Goal: Task Accomplishment & Management: Use online tool/utility

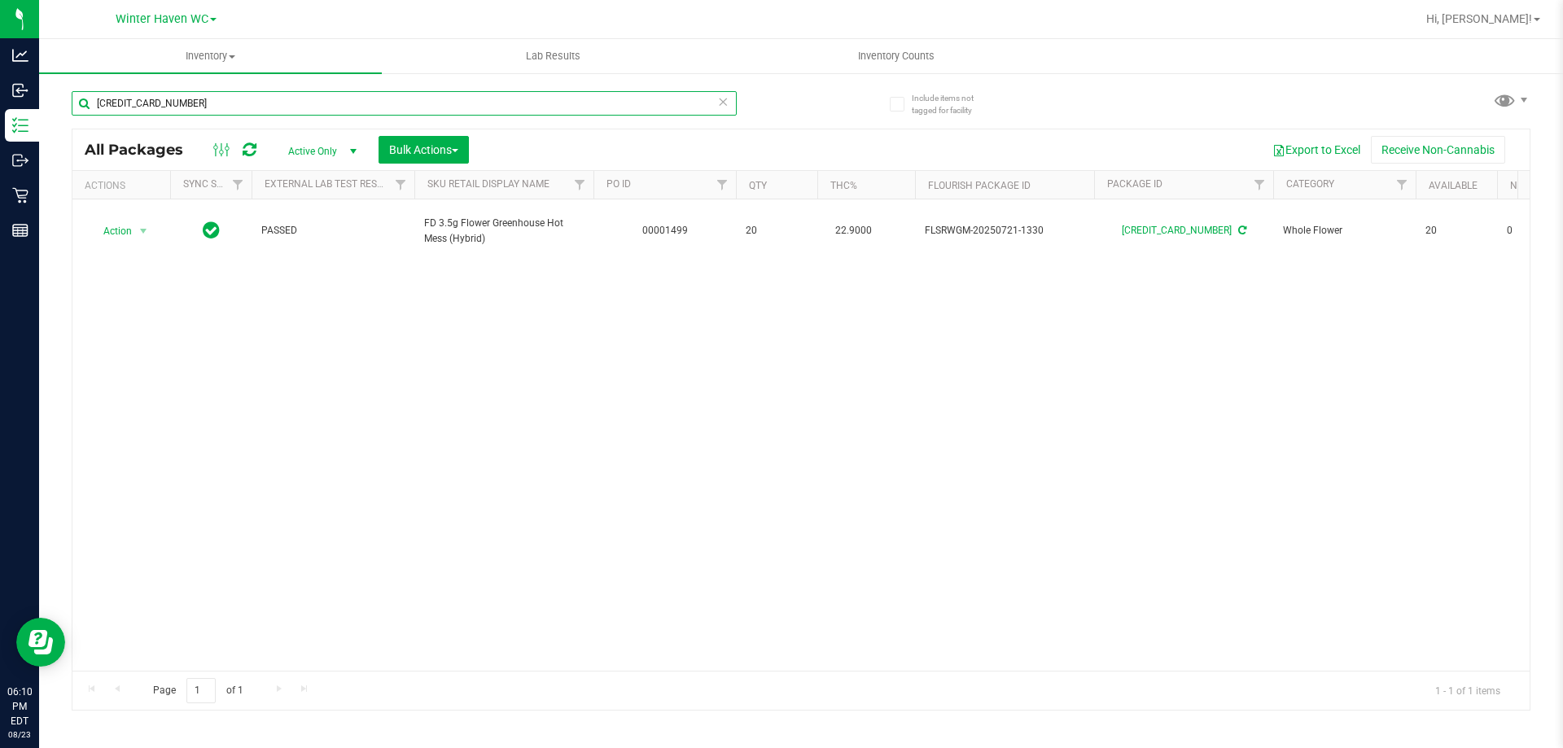
click at [338, 109] on input "[CREDIT_CARD_NUMBER]" at bounding box center [404, 103] width 665 height 24
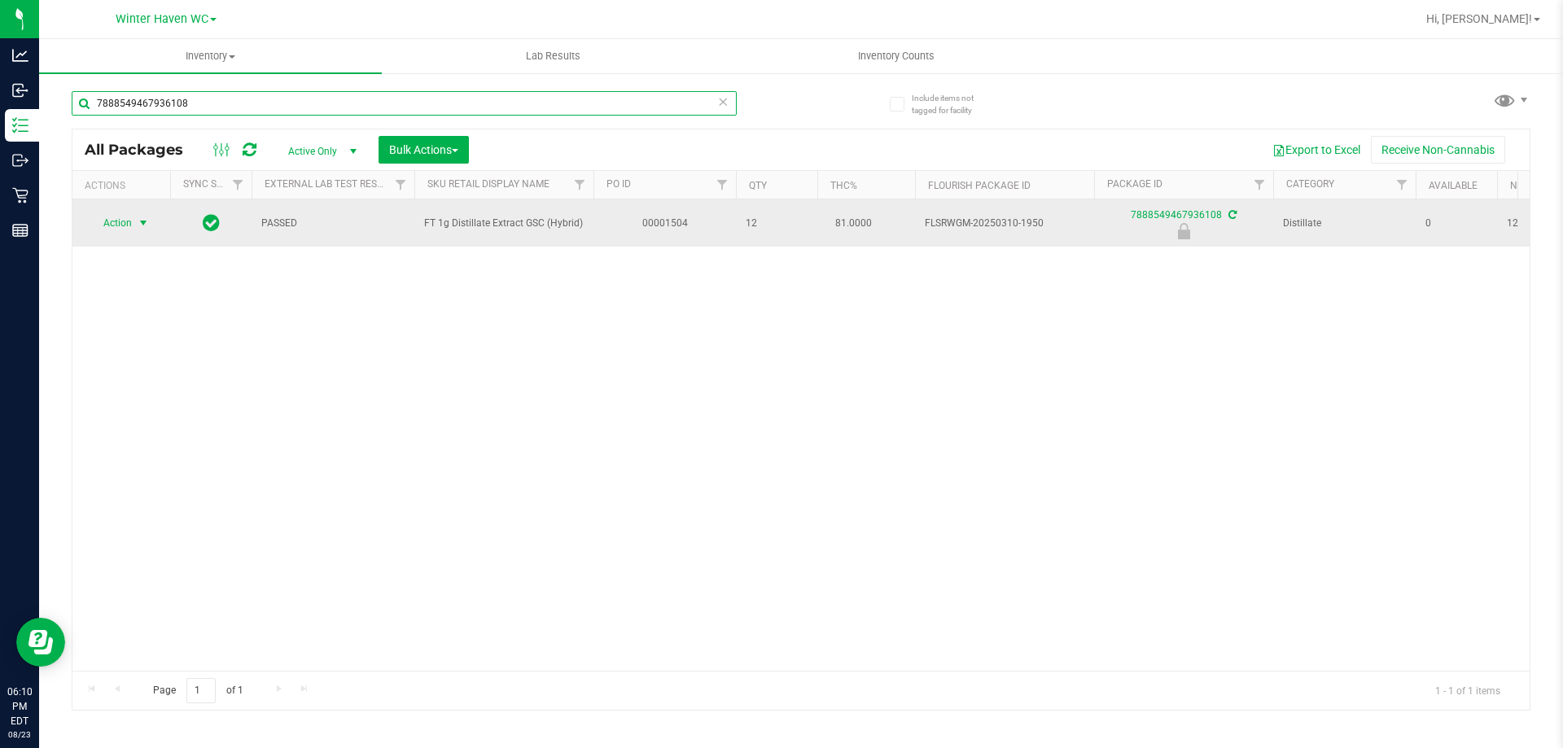
type input "7888549467936108"
click at [134, 223] on span "select" at bounding box center [144, 223] width 20 height 23
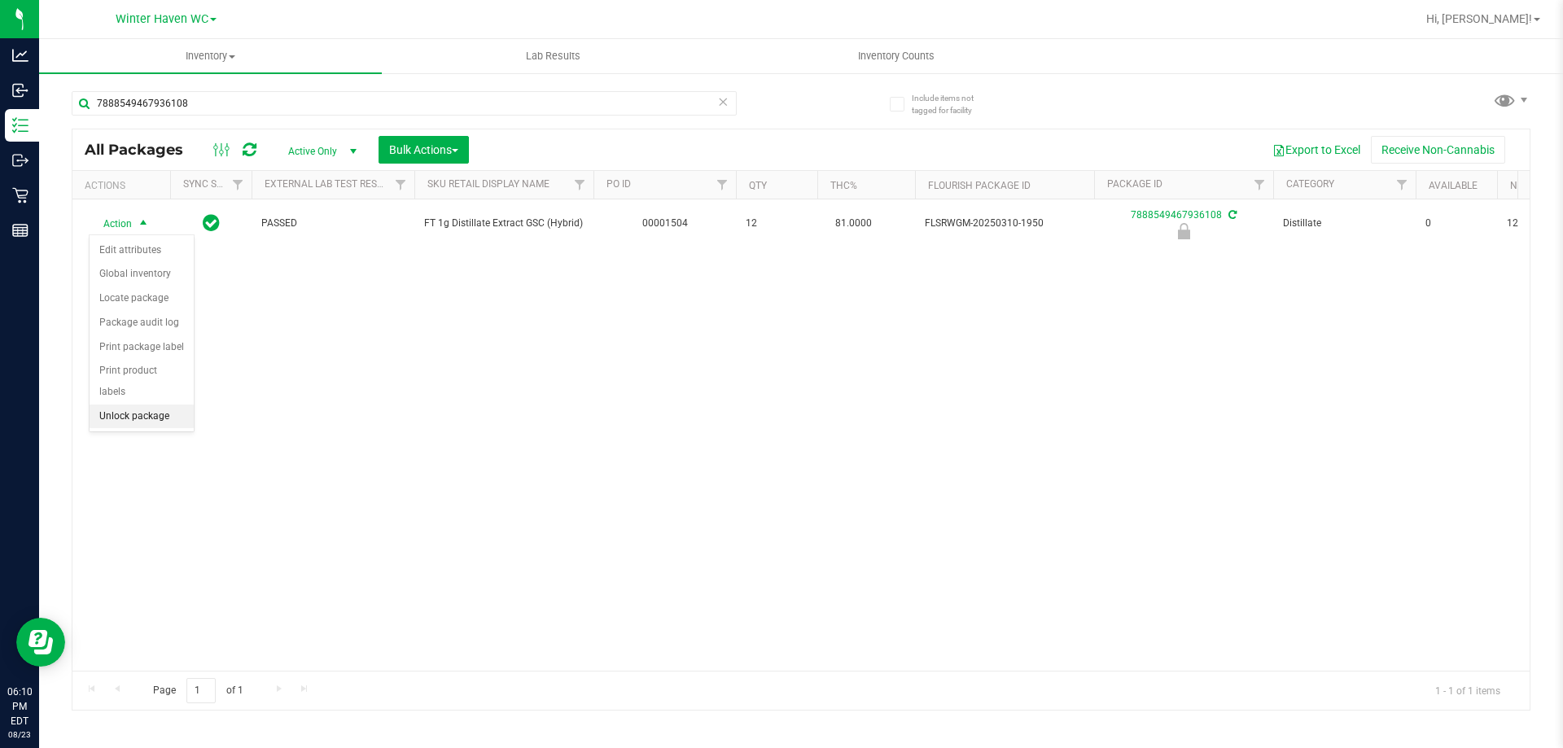
click at [151, 406] on li "Unlock package" at bounding box center [142, 417] width 104 height 24
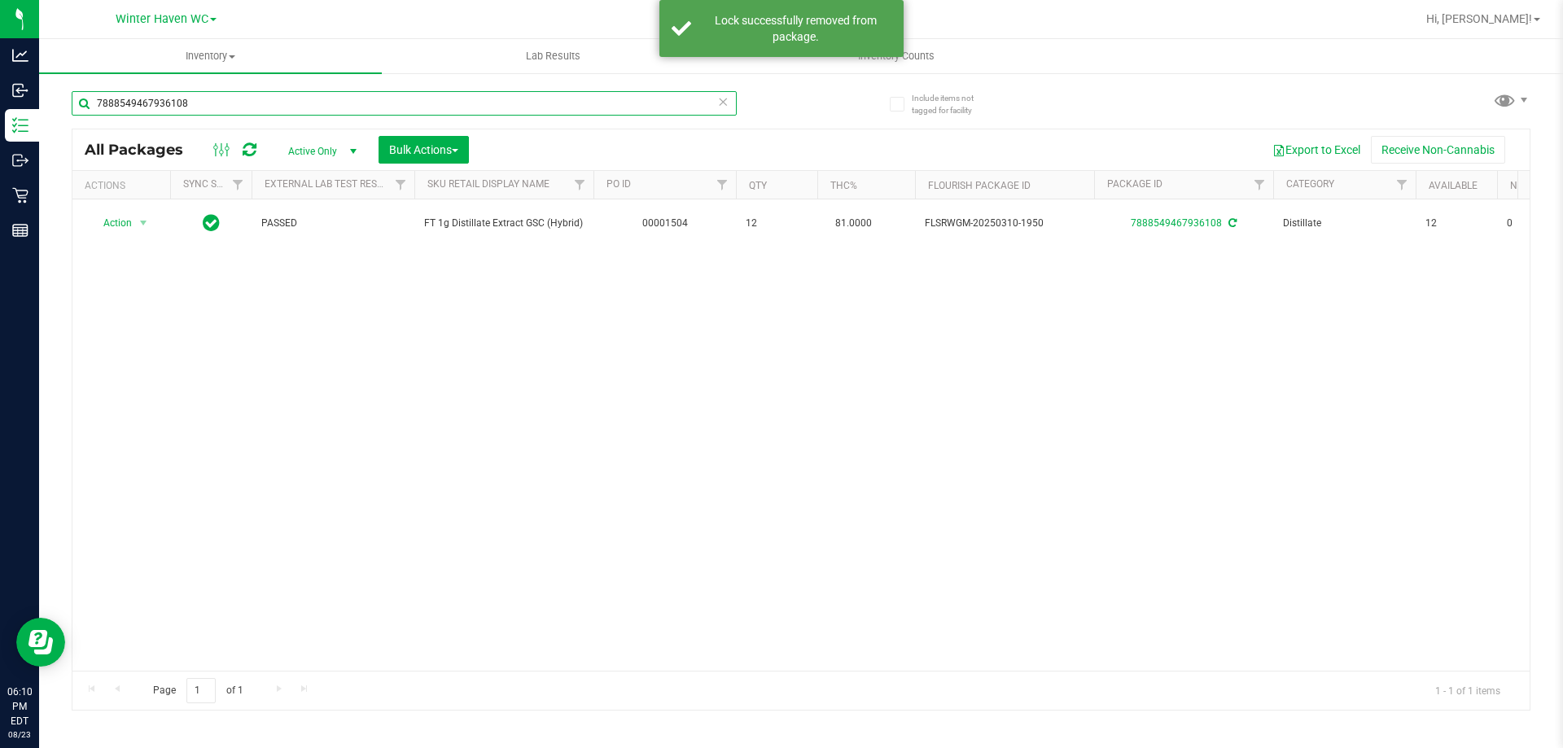
click at [252, 110] on input "7888549467936108" at bounding box center [404, 103] width 665 height 24
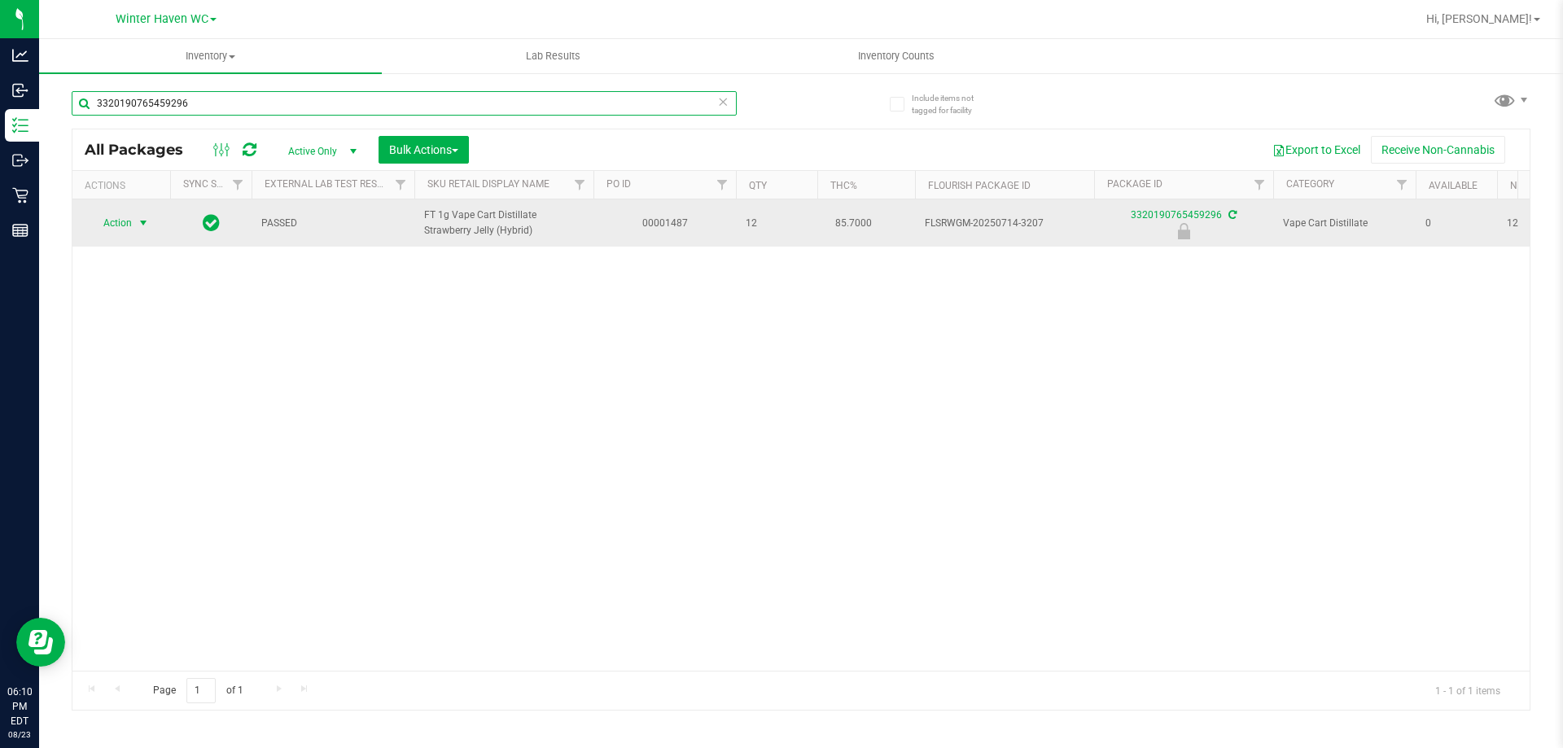
type input "3320190765459296"
click at [128, 219] on span "Action" at bounding box center [111, 223] width 44 height 23
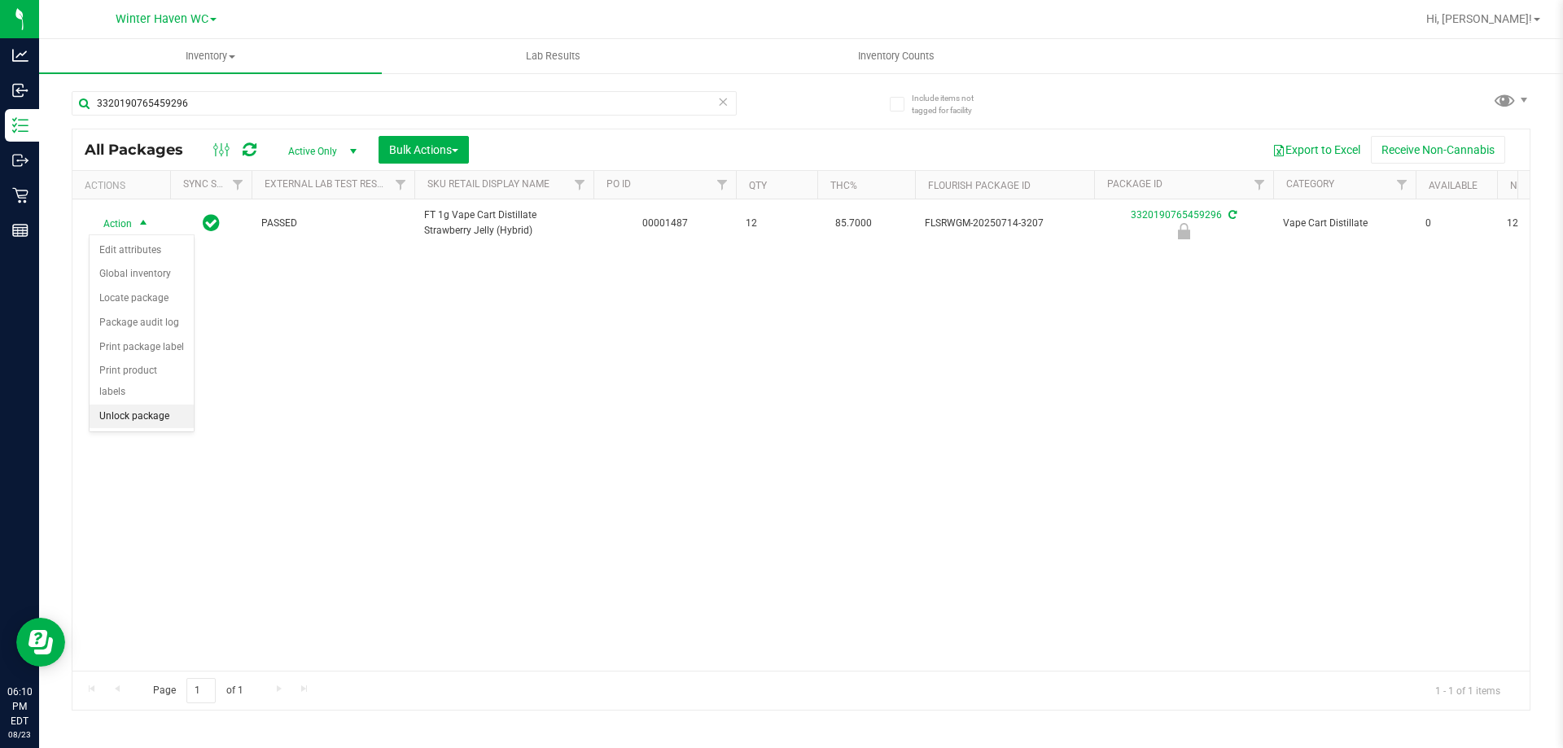
click at [160, 405] on li "Unlock package" at bounding box center [142, 417] width 104 height 24
